Goal: Check status: Check status

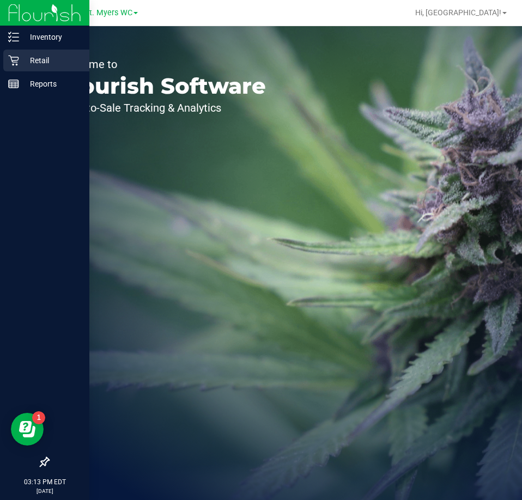
click at [39, 62] on p "Retail" at bounding box center [51, 60] width 65 height 13
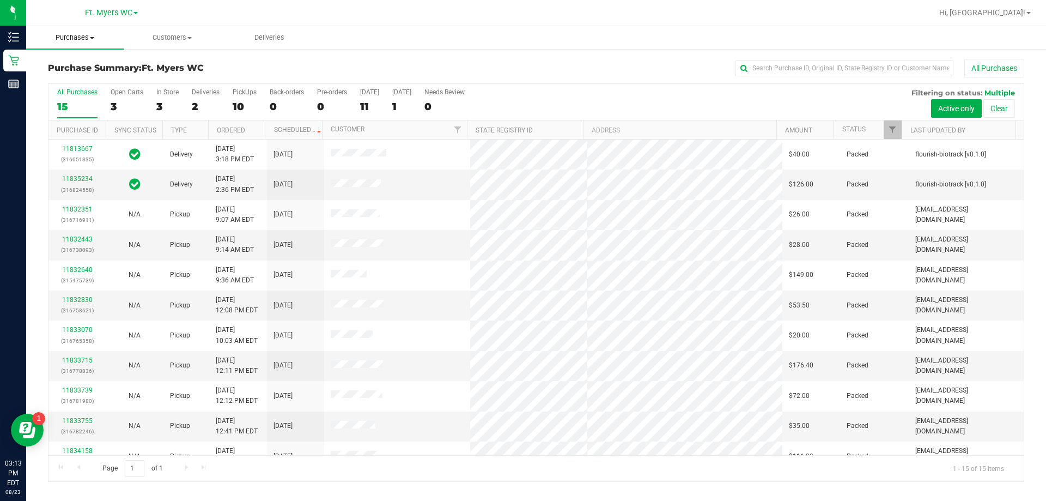
click at [65, 47] on uib-tab-heading "Purchases Summary of purchases Fulfillment All purchases" at bounding box center [75, 37] width 98 height 23
click at [54, 76] on span "Fulfillment" at bounding box center [60, 78] width 68 height 9
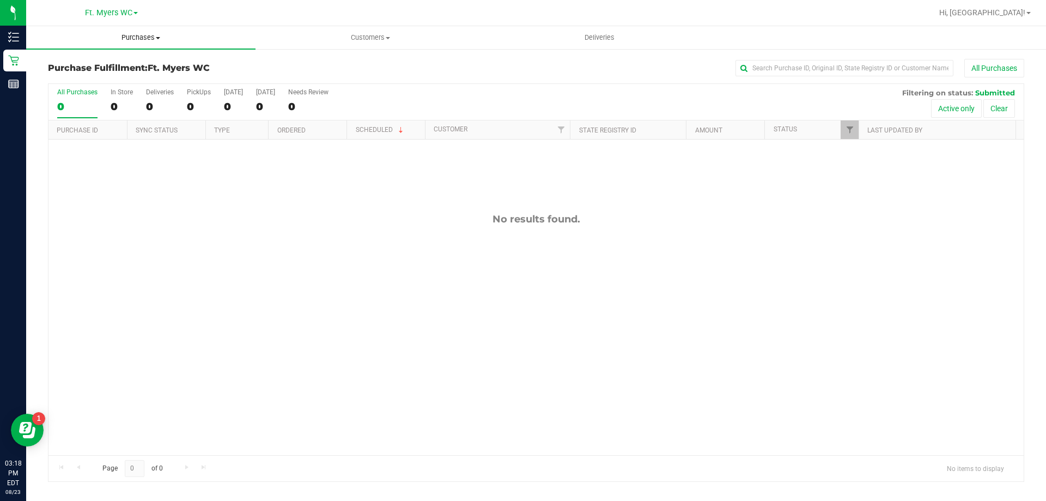
click at [116, 38] on span "Purchases" at bounding box center [140, 38] width 229 height 10
click at [87, 76] on span "Fulfillment" at bounding box center [60, 78] width 68 height 9
click at [143, 34] on span "Purchases" at bounding box center [140, 38] width 229 height 10
click at [106, 77] on li "Fulfillment" at bounding box center [140, 78] width 229 height 13
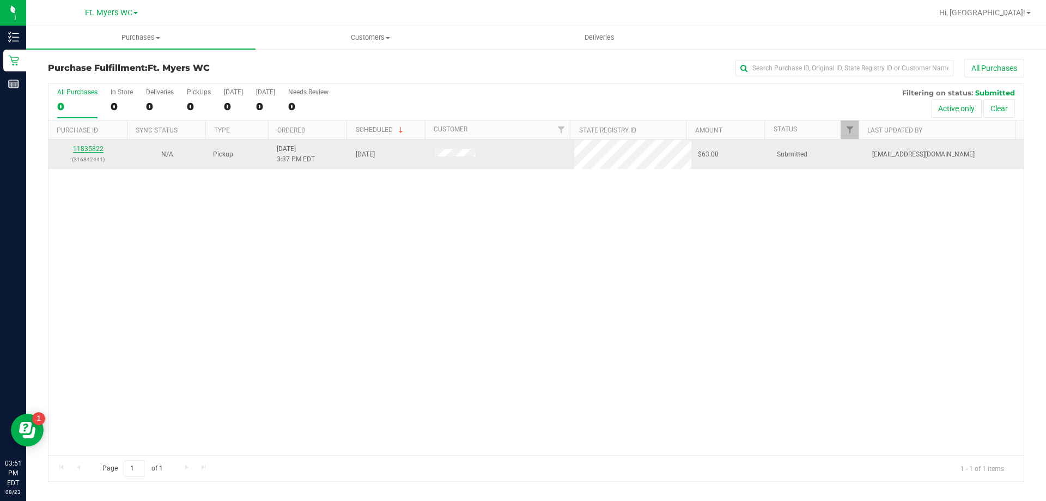
click at [84, 146] on link "11835822" at bounding box center [88, 149] width 31 height 8
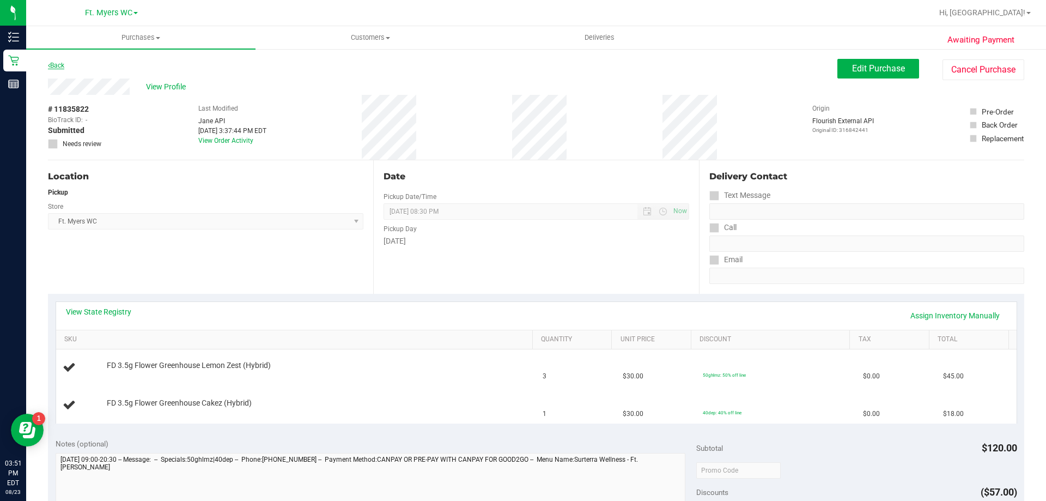
click at [62, 69] on link "Back" at bounding box center [56, 66] width 16 height 8
